Goal: Information Seeking & Learning: Learn about a topic

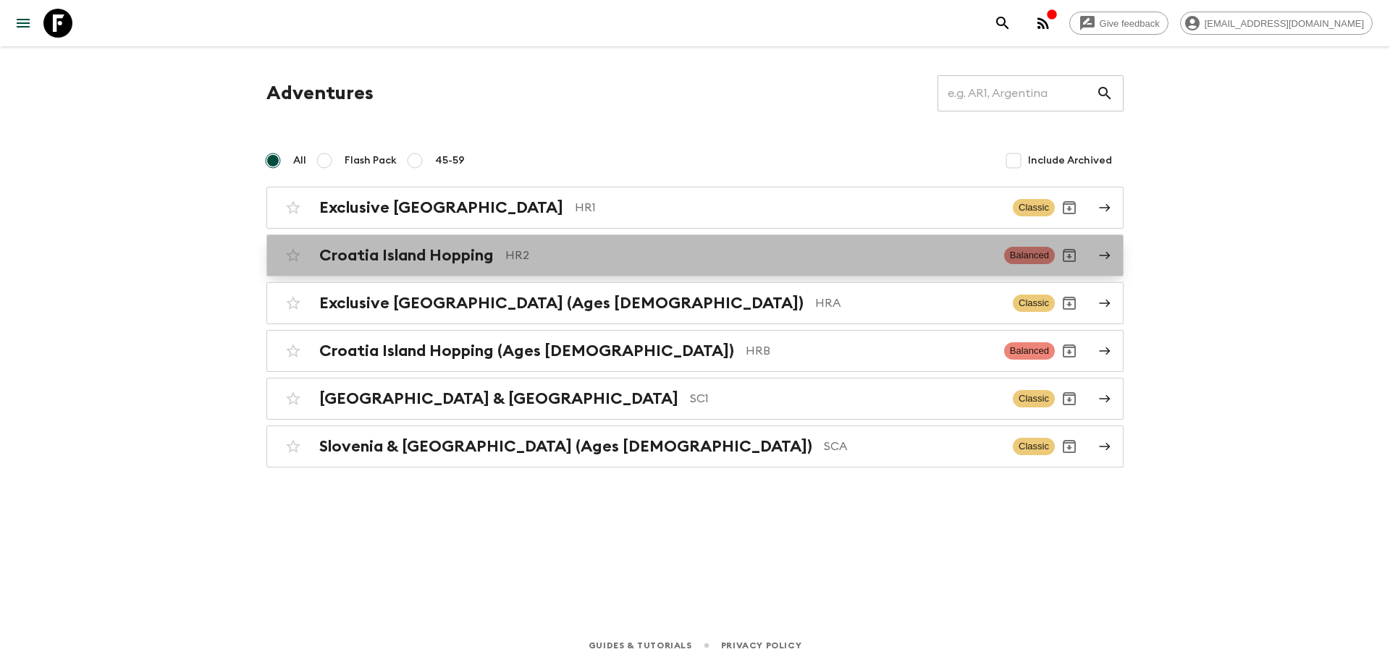
click at [416, 256] on h2 "Croatia Island Hopping" at bounding box center [406, 255] width 174 height 19
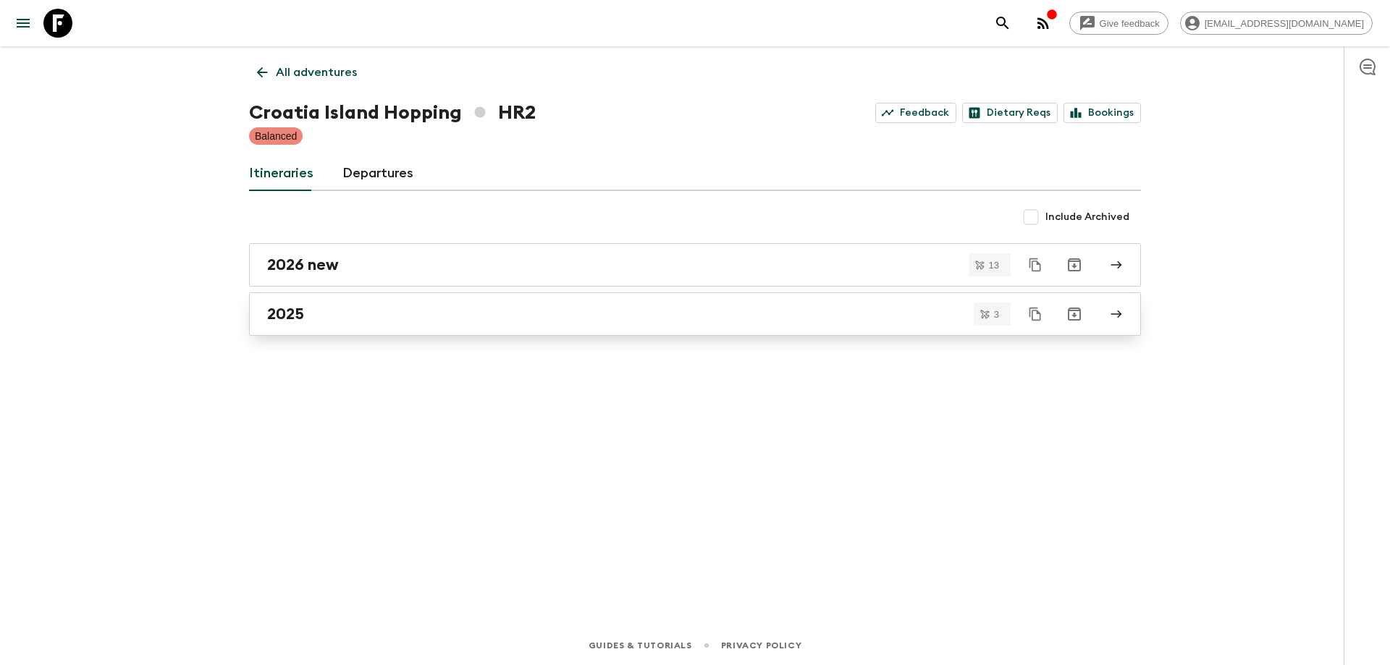
click at [393, 321] on div "2025" at bounding box center [681, 314] width 828 height 19
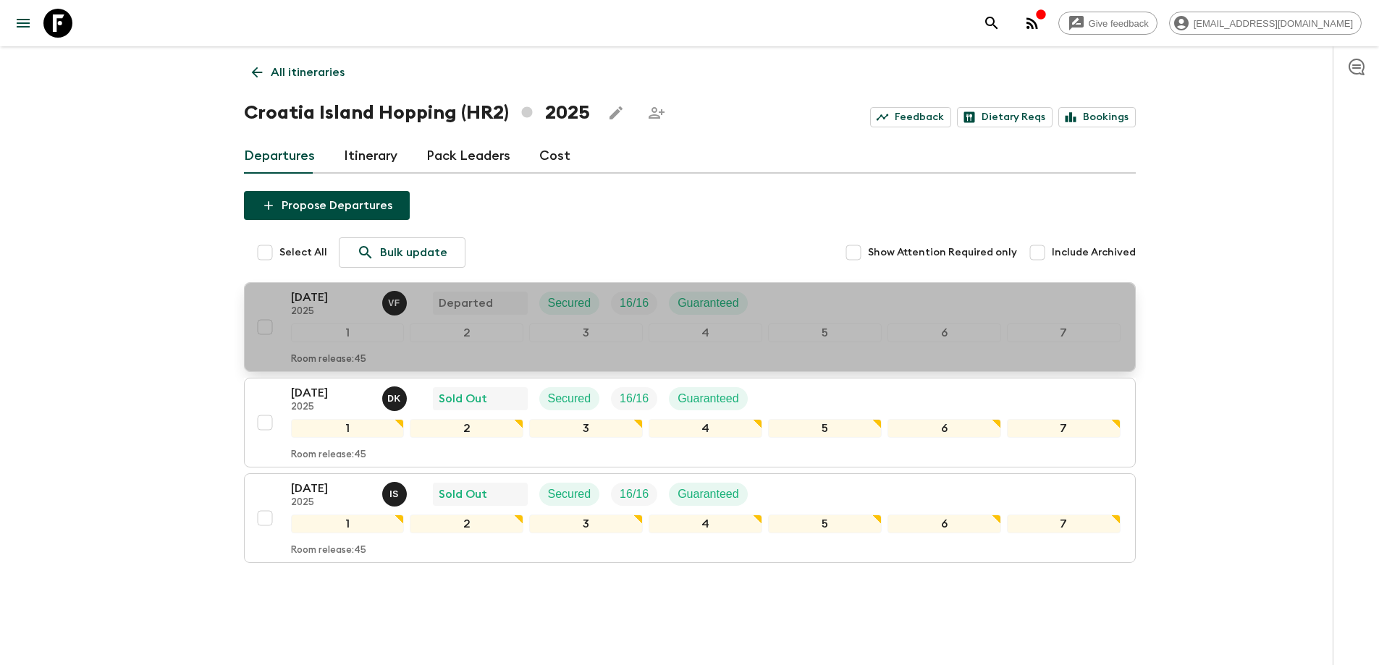
click at [332, 310] on p "2025" at bounding box center [331, 312] width 80 height 12
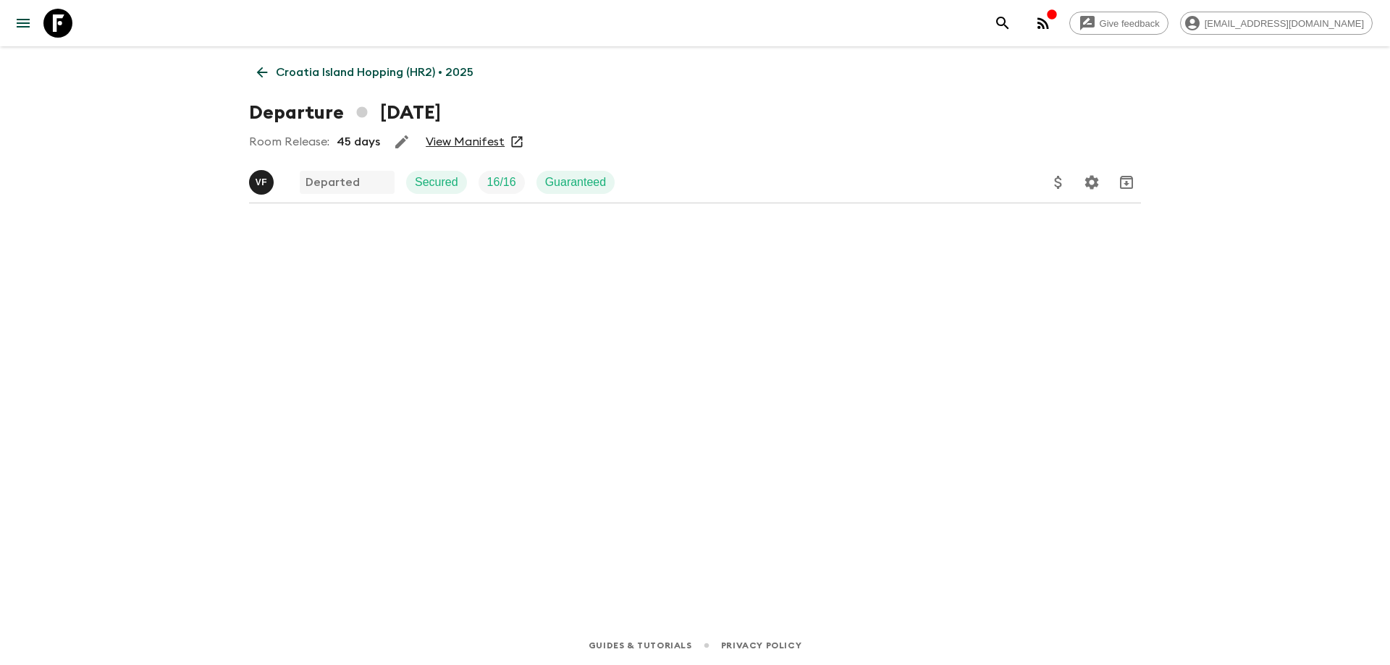
click at [453, 143] on link "View Manifest" at bounding box center [465, 142] width 79 height 14
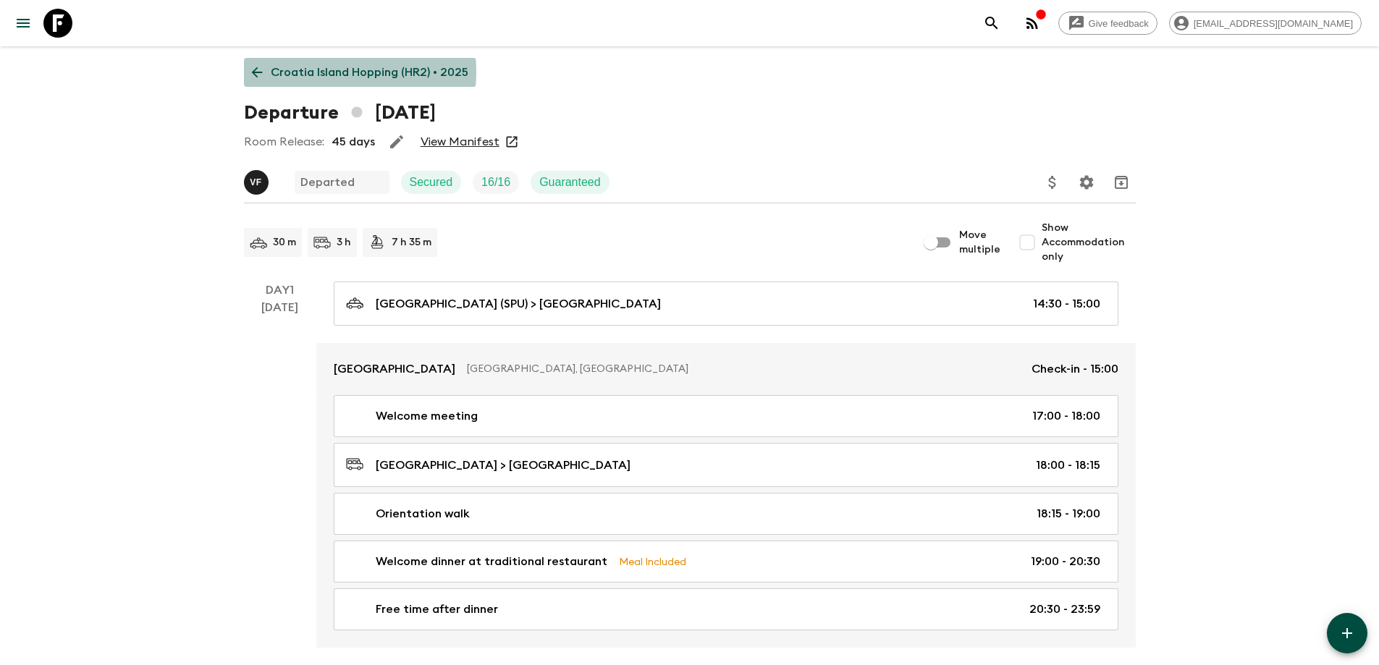
click at [313, 72] on p "Croatia Island Hopping (HR2) • 2025" at bounding box center [370, 72] width 198 height 17
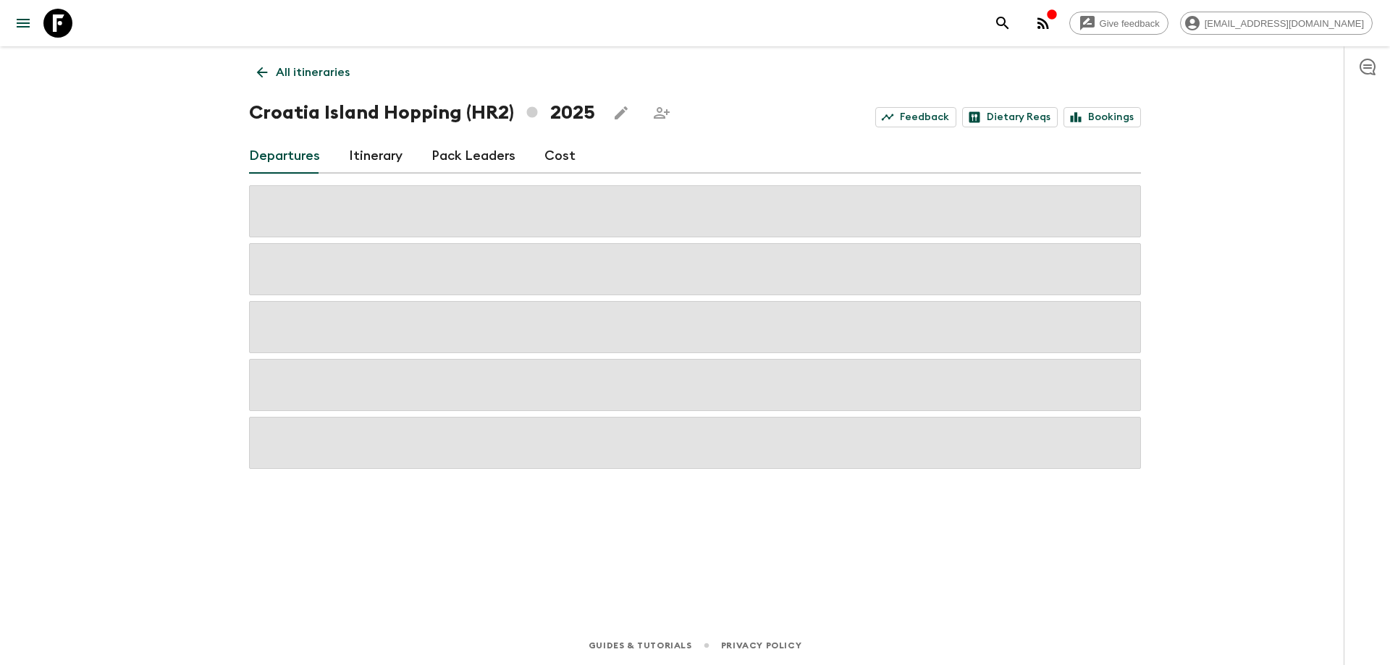
click at [544, 152] on link "Cost" at bounding box center [559, 156] width 31 height 35
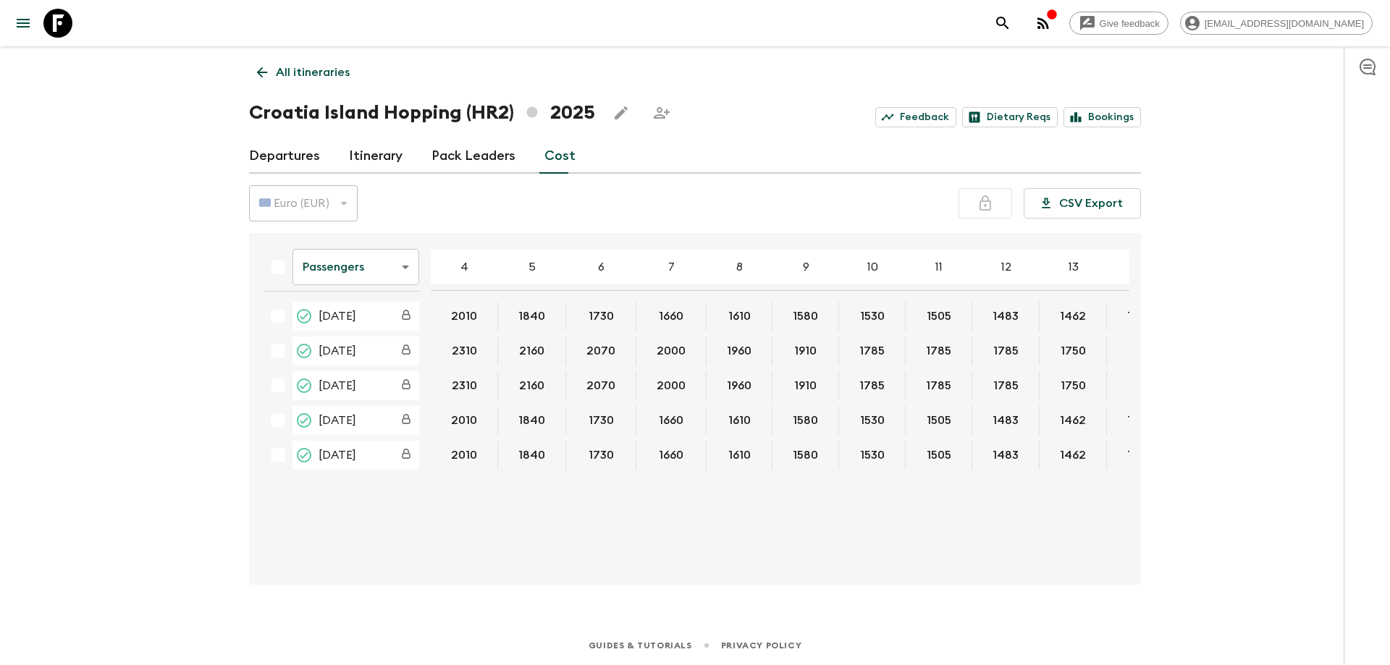
click at [366, 276] on body "Give feedback [EMAIL_ADDRESS][DOMAIN_NAME] All itineraries [GEOGRAPHIC_DATA] Ho…" at bounding box center [695, 332] width 1390 height 665
click at [332, 327] on li "Extras" at bounding box center [355, 325] width 127 height 23
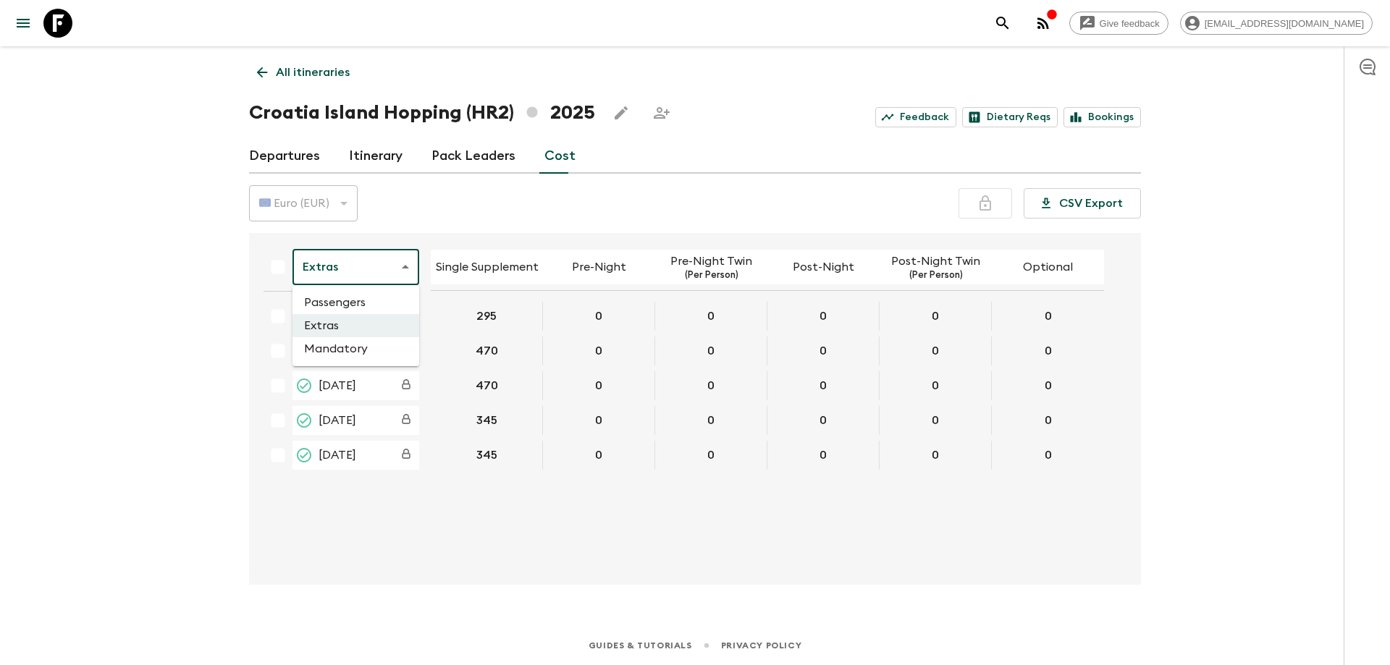
click at [380, 273] on body "Give feedback [PERSON_NAME][EMAIL_ADDRESS][DOMAIN_NAME] All itineraries [GEOGRA…" at bounding box center [695, 332] width 1390 height 665
click at [348, 308] on li "Passengers" at bounding box center [355, 302] width 127 height 23
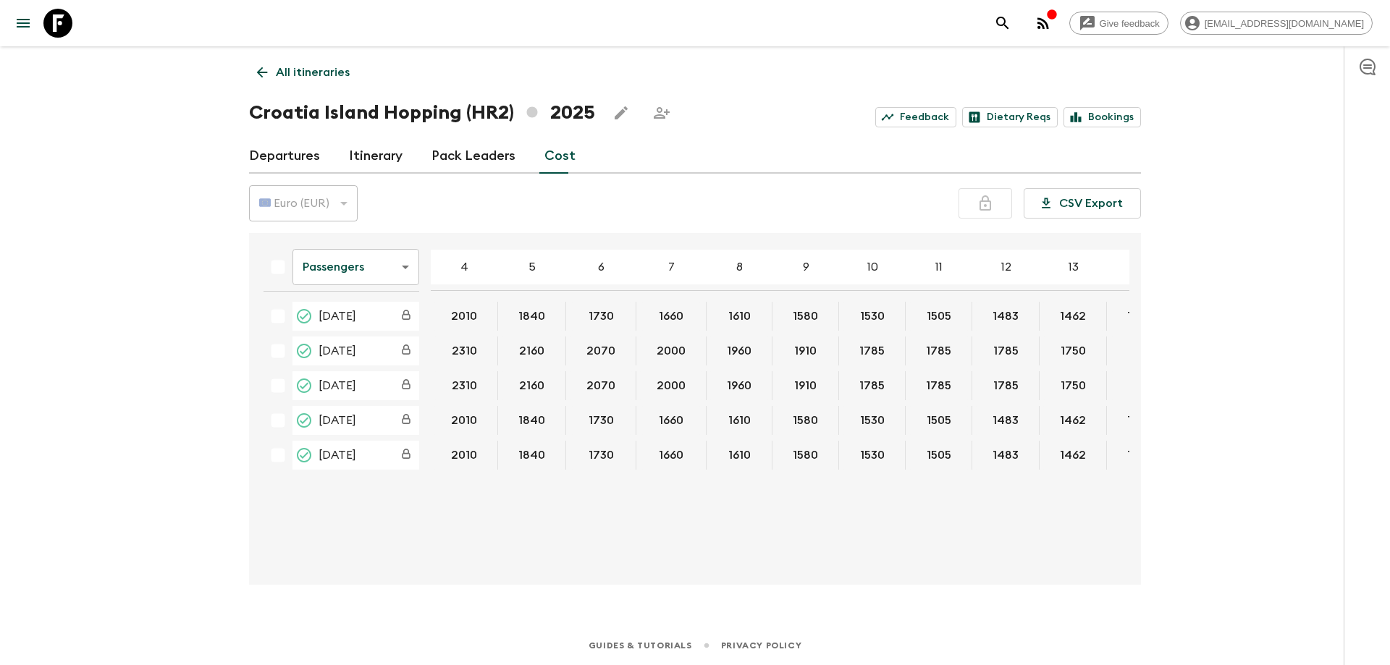
scroll to position [0, 273]
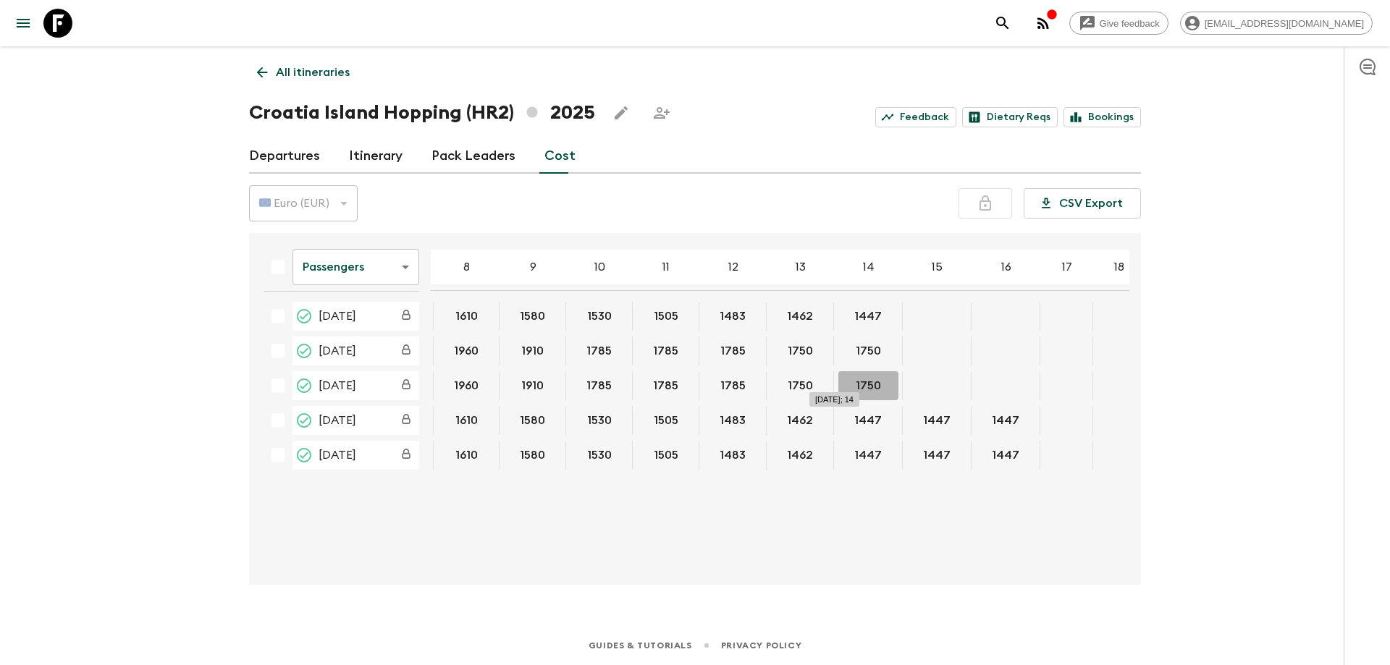
click at [844, 382] on button "1750" at bounding box center [868, 385] width 60 height 29
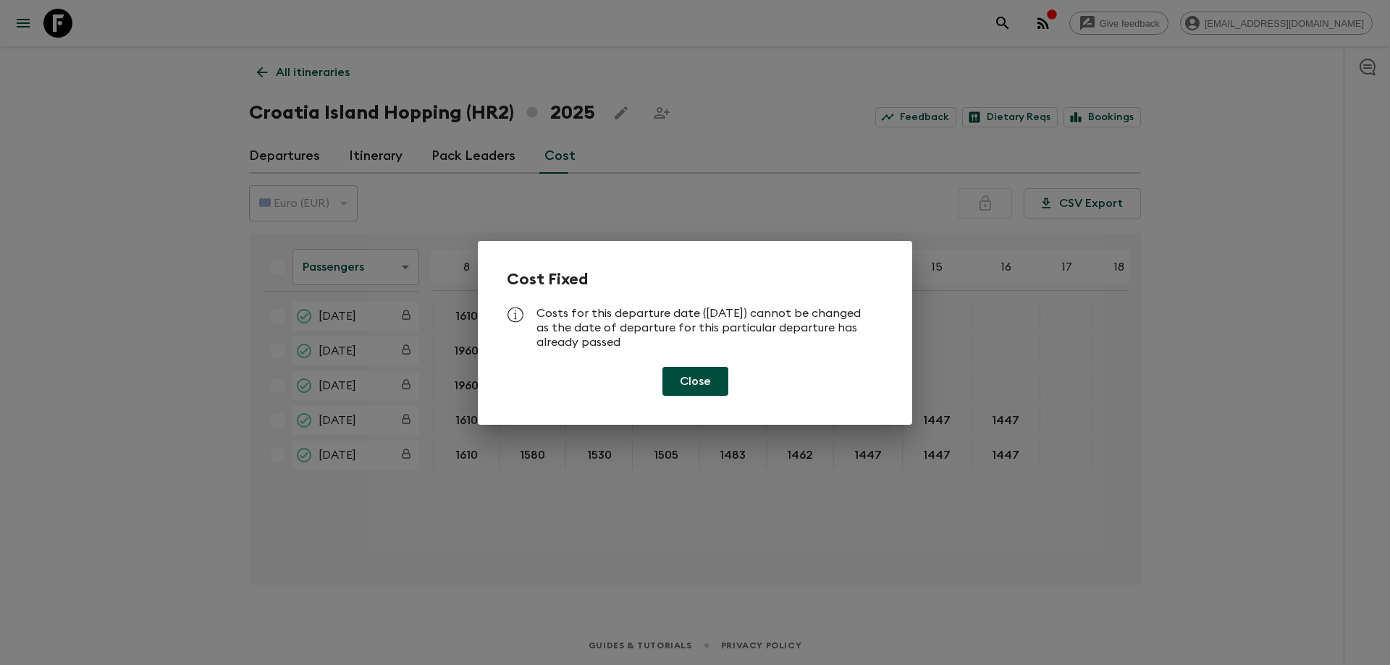
click at [713, 384] on button "Close" at bounding box center [695, 381] width 66 height 29
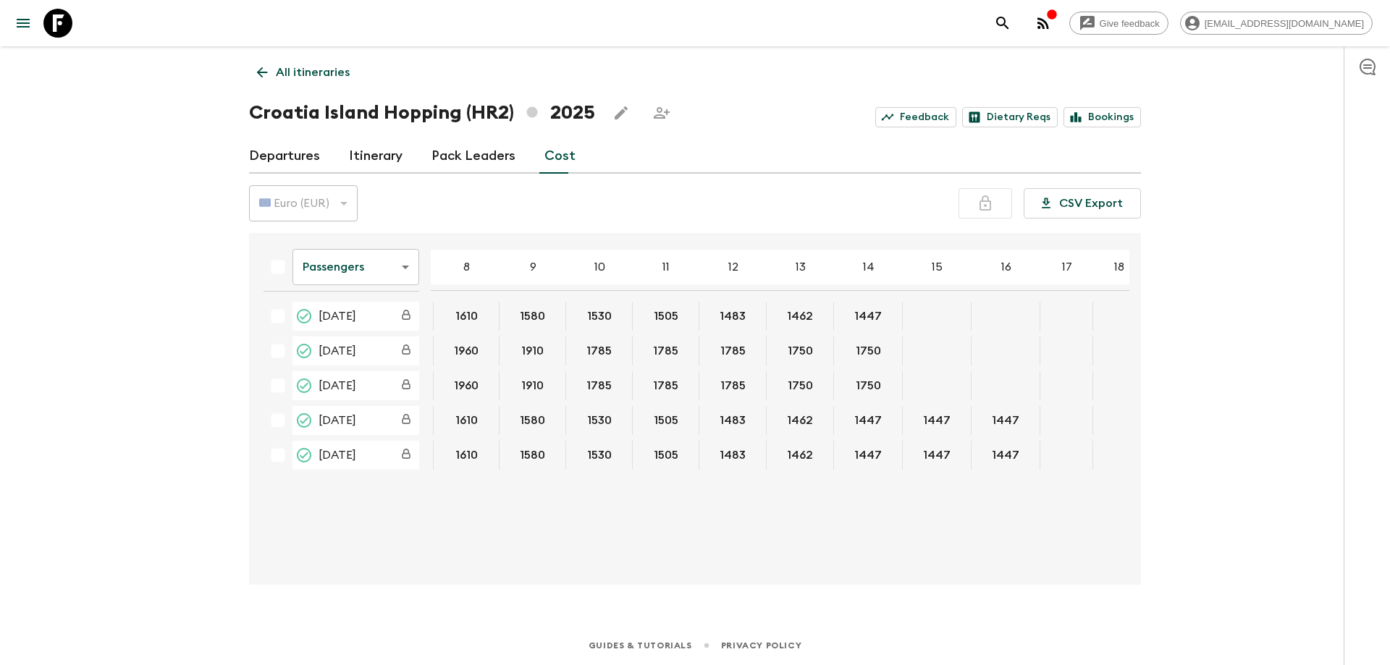
click at [371, 269] on body "Give feedback [EMAIL_ADDRESS][DOMAIN_NAME] All itineraries [GEOGRAPHIC_DATA] Ho…" at bounding box center [695, 332] width 1390 height 665
click at [371, 269] on div at bounding box center [695, 332] width 1390 height 665
click at [347, 269] on body "Give feedback [EMAIL_ADDRESS][DOMAIN_NAME] All itineraries [GEOGRAPHIC_DATA] Ho…" at bounding box center [695, 332] width 1390 height 665
click at [339, 334] on li "Extras" at bounding box center [355, 325] width 127 height 23
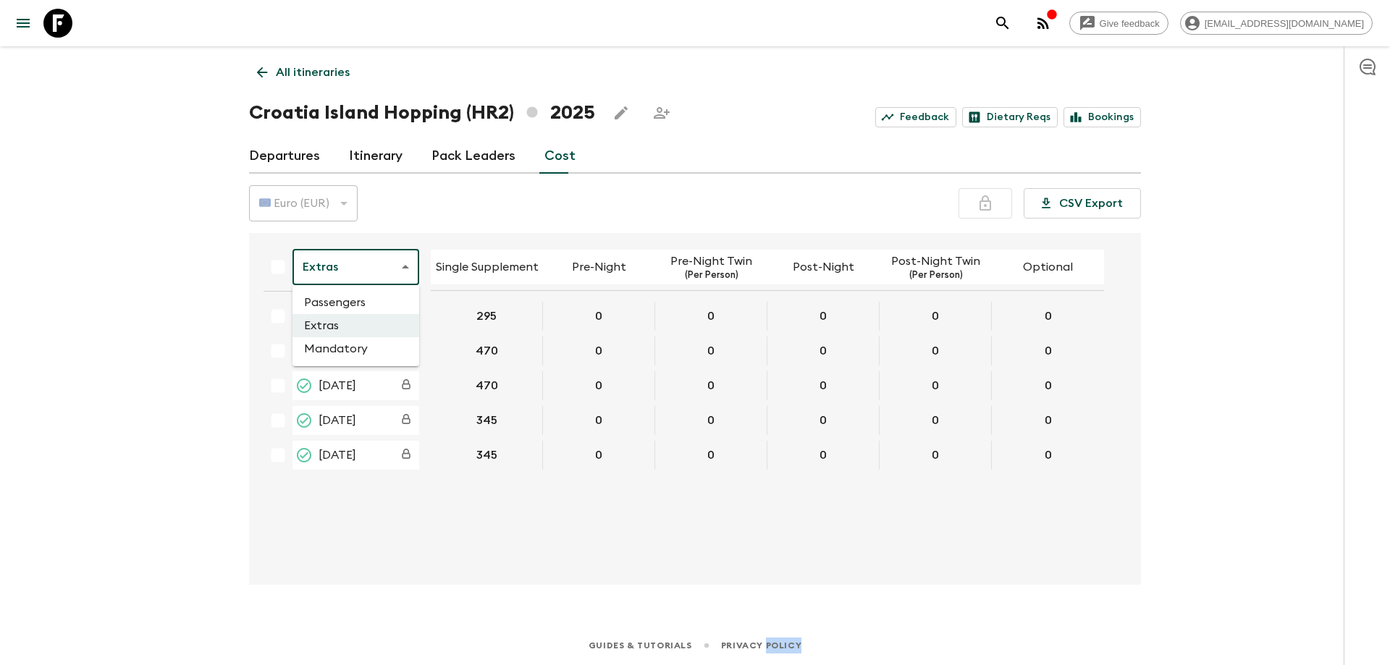
click at [349, 268] on body "Give feedback [PERSON_NAME][EMAIL_ADDRESS][DOMAIN_NAME] All itineraries [GEOGRA…" at bounding box center [695, 332] width 1390 height 665
click at [334, 350] on li "Mandatory" at bounding box center [355, 348] width 127 height 23
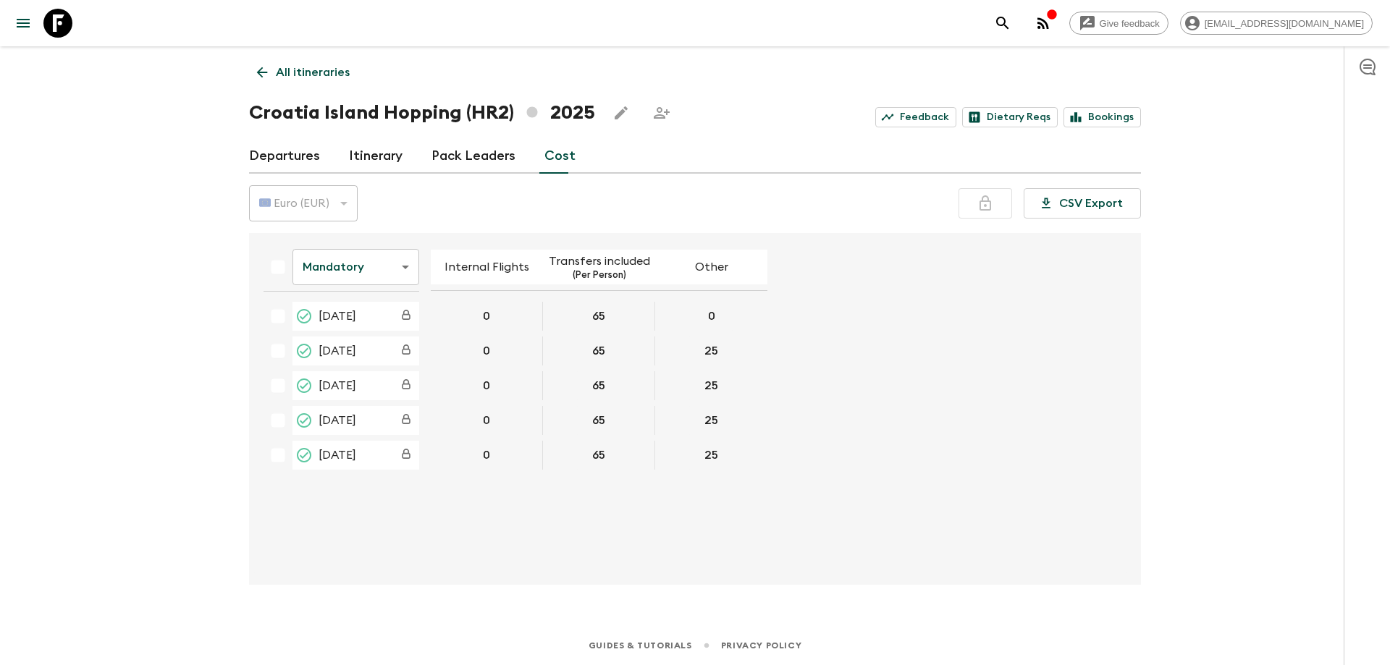
click at [1205, 442] on div "Give feedback [EMAIL_ADDRESS][DOMAIN_NAME] All itineraries [GEOGRAPHIC_DATA] Is…" at bounding box center [695, 332] width 1390 height 665
click at [1249, 376] on div "Give feedback [EMAIL_ADDRESS][DOMAIN_NAME] All itineraries [GEOGRAPHIC_DATA] Is…" at bounding box center [695, 332] width 1390 height 665
